Goal: Use online tool/utility: Utilize a website feature to perform a specific function

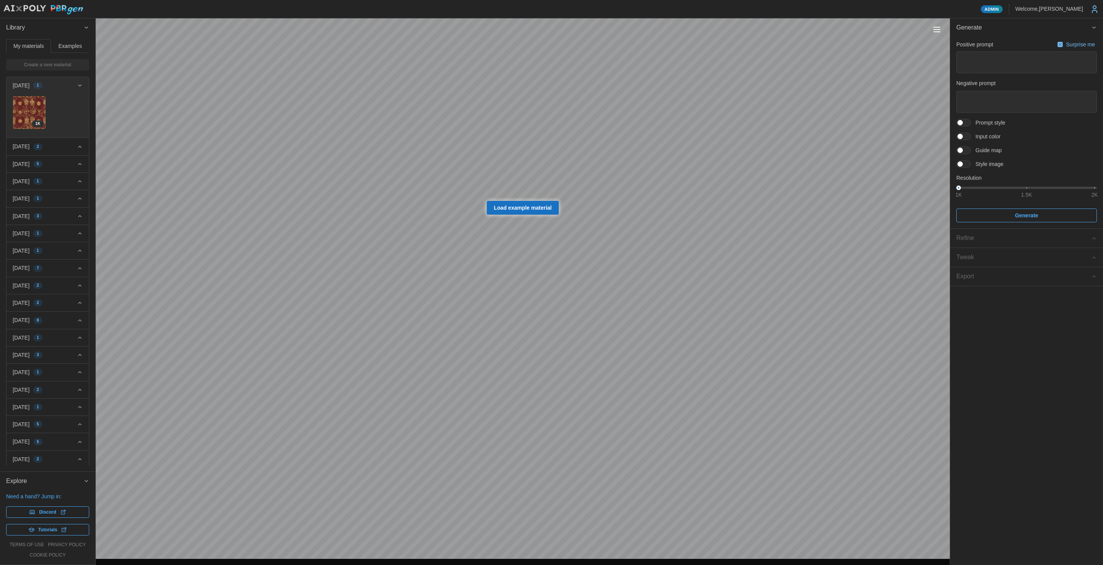
click at [938, 26] on button "Toggle viewport controls" at bounding box center [937, 29] width 11 height 11
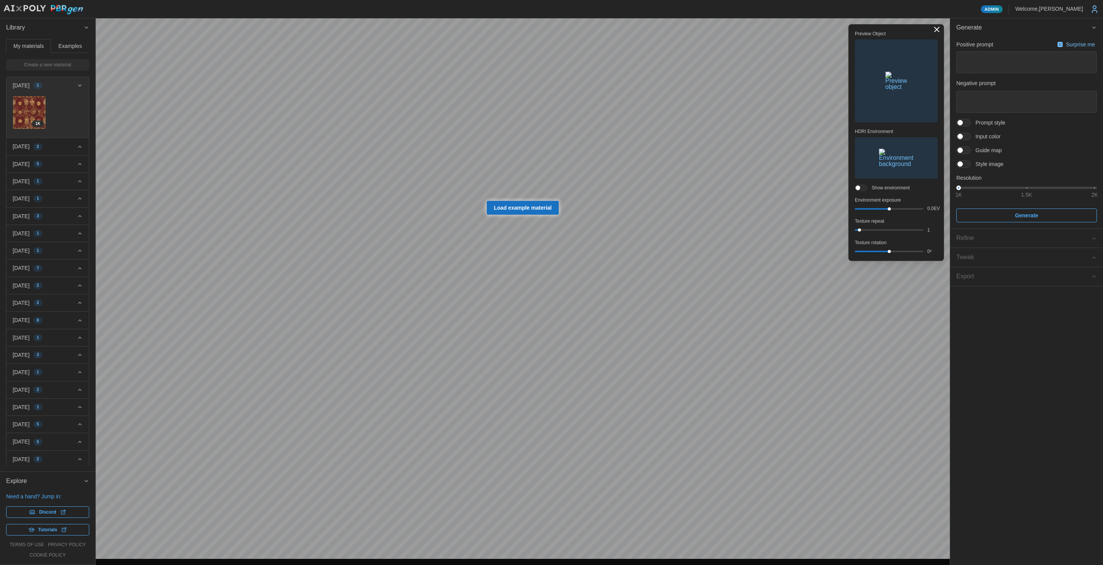
click at [940, 28] on button "Toggle viewport controls" at bounding box center [937, 29] width 11 height 11
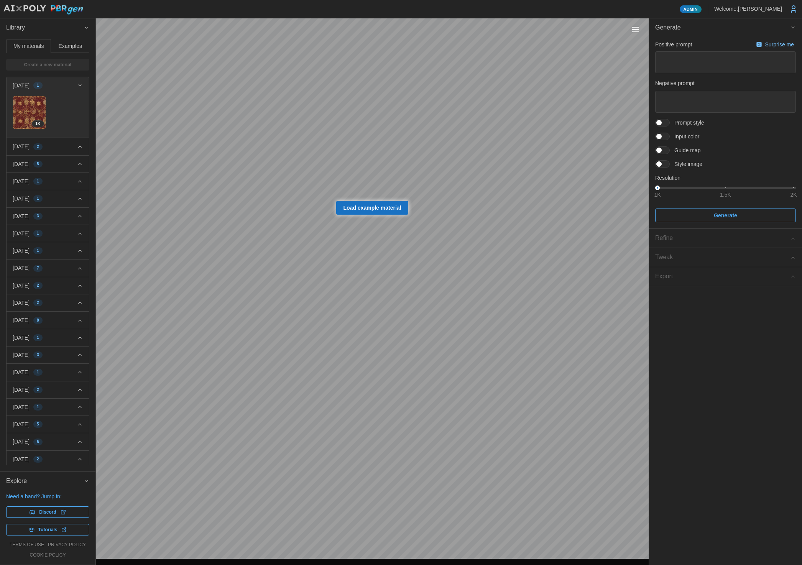
click at [638, 31] on button "Toggle viewport controls" at bounding box center [635, 29] width 11 height 11
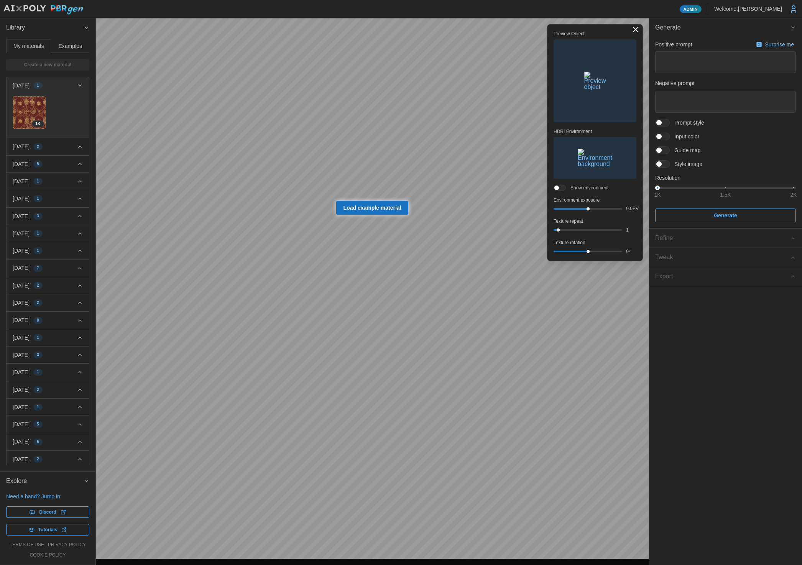
click at [597, 75] on span "button" at bounding box center [595, 81] width 82 height 82
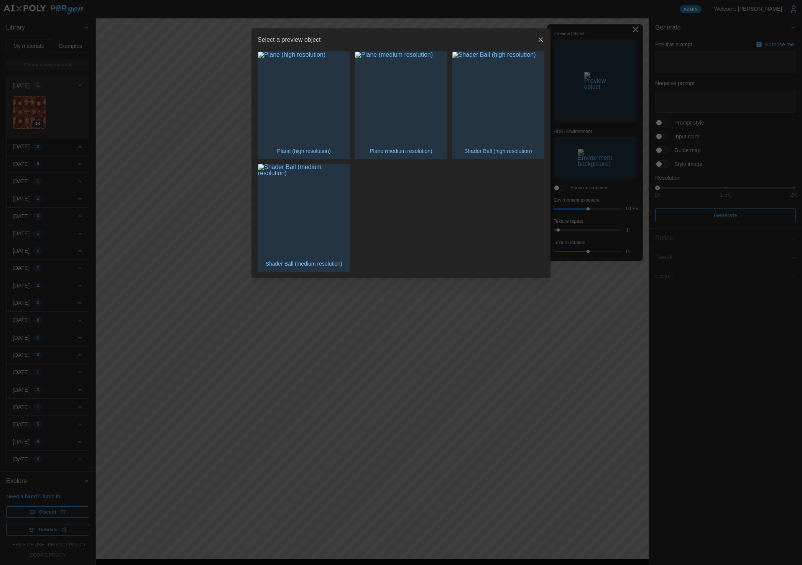
click at [319, 104] on img "button" at bounding box center [304, 98] width 92 height 92
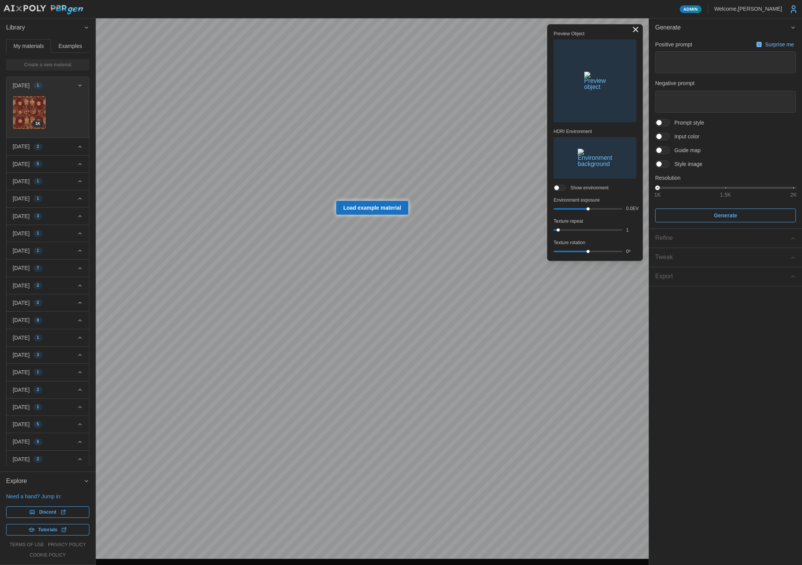
click at [588, 85] on img "button" at bounding box center [595, 81] width 22 height 18
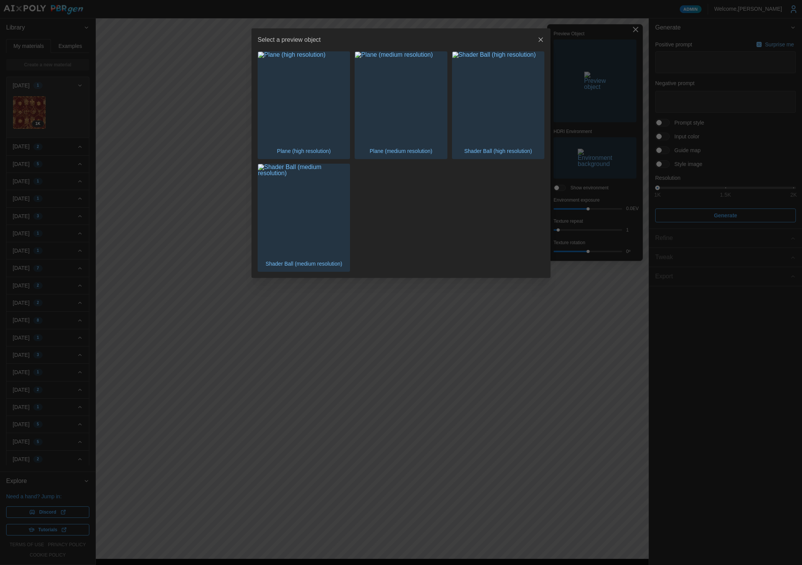
click at [507, 26] on div at bounding box center [401, 282] width 802 height 565
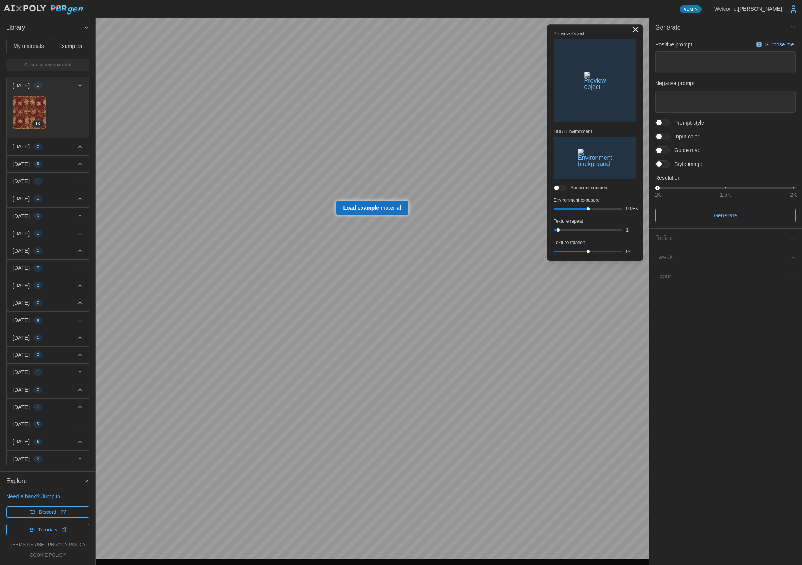
click at [584, 72] on img "button" at bounding box center [595, 81] width 22 height 18
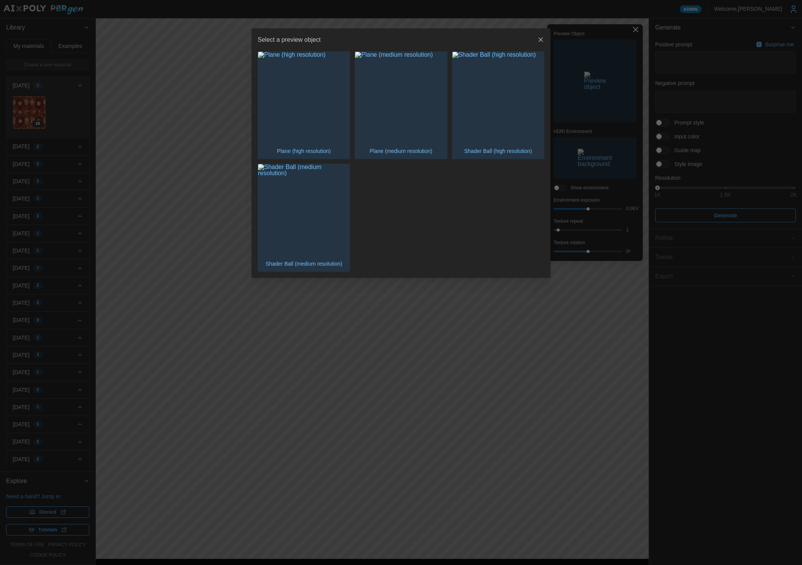
click at [385, 100] on img "button" at bounding box center [401, 98] width 92 height 92
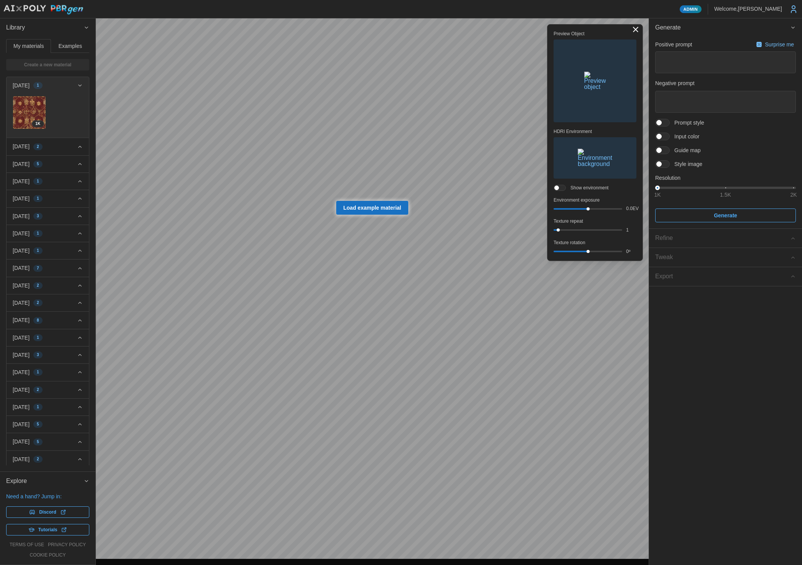
click at [597, 90] on img "button" at bounding box center [595, 81] width 22 height 18
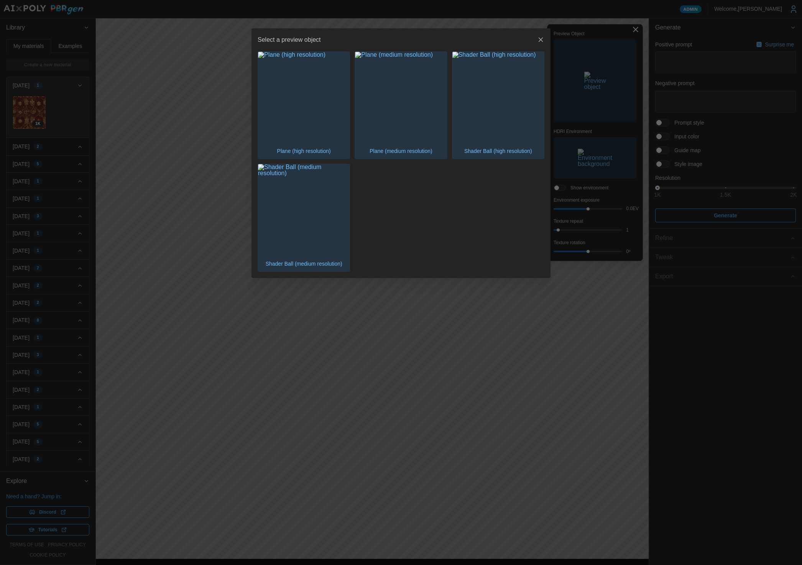
click at [515, 101] on img "button" at bounding box center [498, 98] width 92 height 92
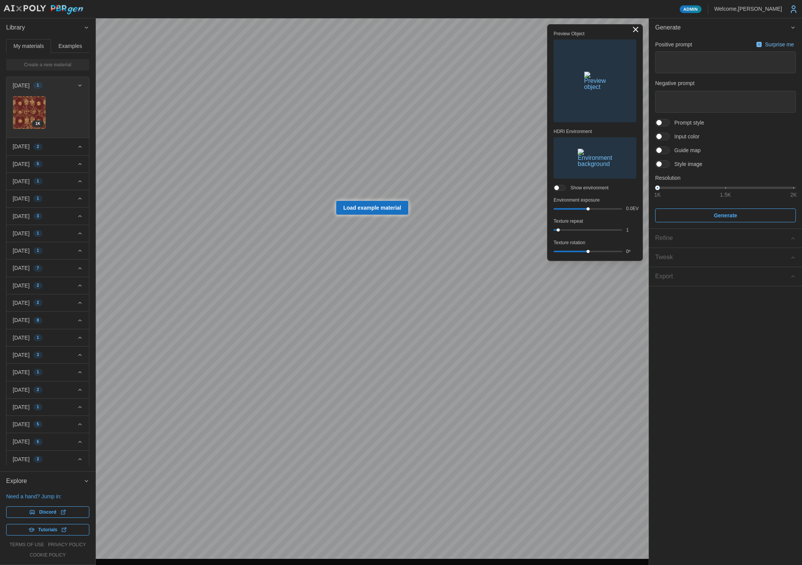
click at [602, 90] on img "button" at bounding box center [595, 81] width 22 height 18
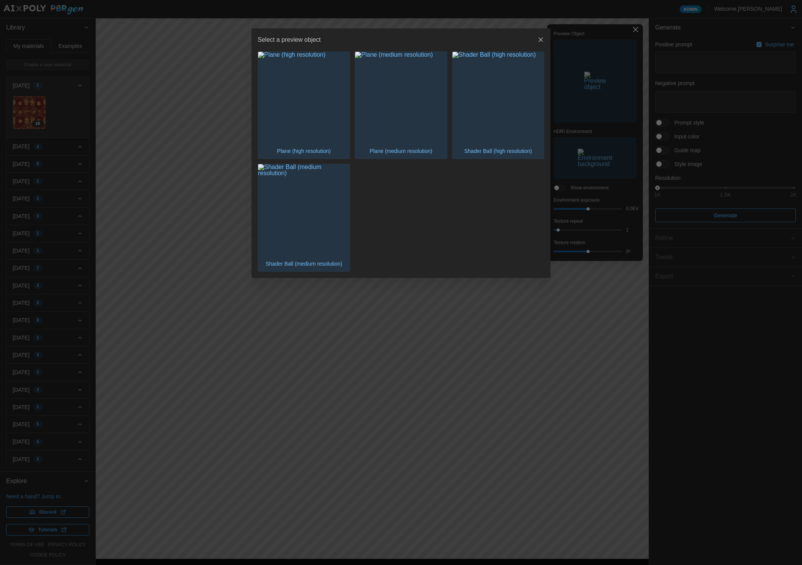
click at [302, 202] on img "button" at bounding box center [304, 210] width 92 height 92
